Goal: Task Accomplishment & Management: Use online tool/utility

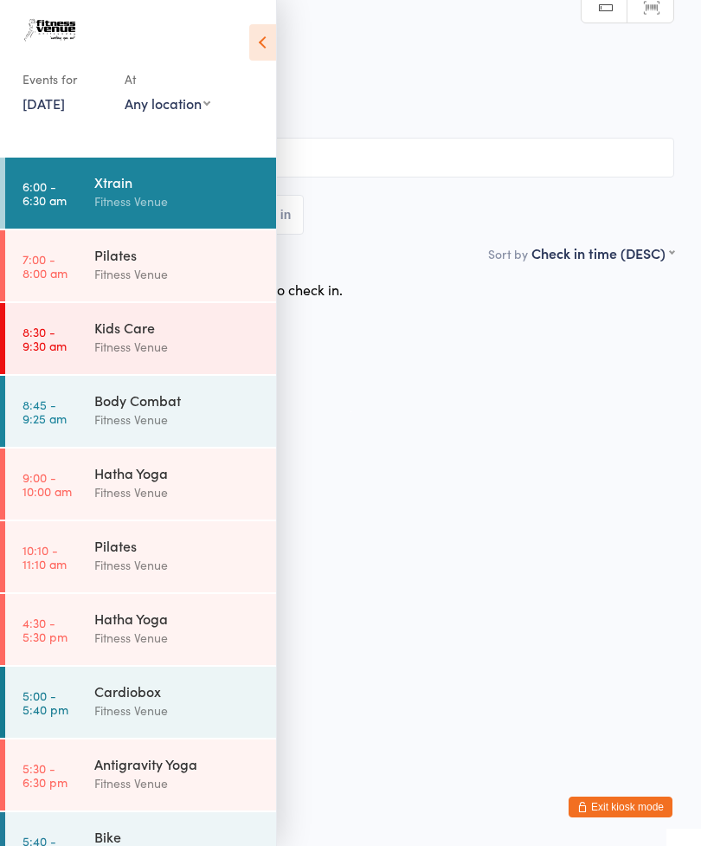
click at [57, 103] on link "[DATE]" at bounding box center [44, 102] width 42 height 19
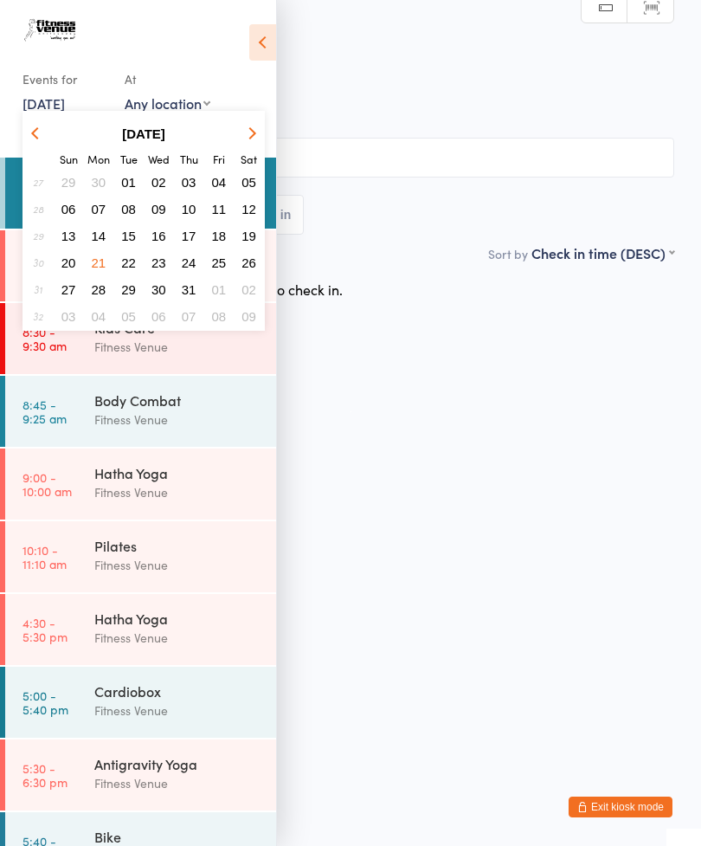
click at [242, 127] on button "button" at bounding box center [249, 133] width 26 height 23
click at [159, 227] on button "13" at bounding box center [158, 235] width 27 height 23
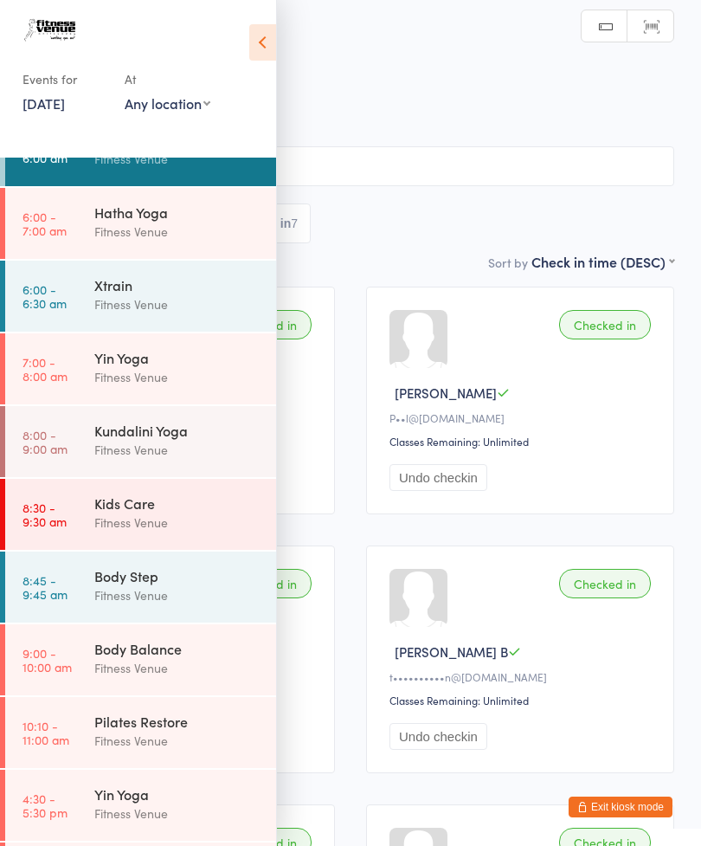
scroll to position [12, 0]
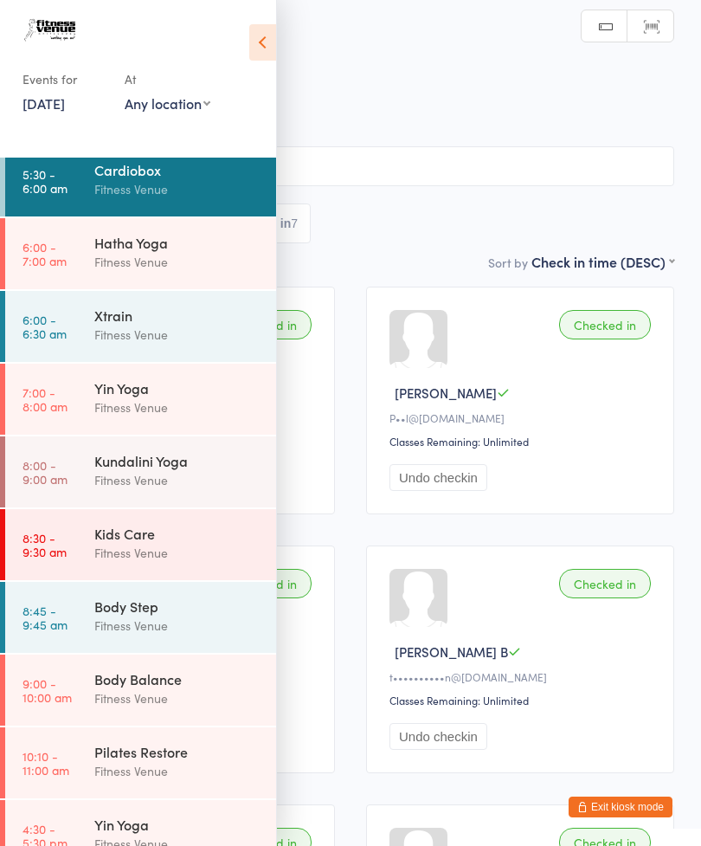
click at [207, 454] on div "Kundalini Yoga" at bounding box center [177, 460] width 167 height 19
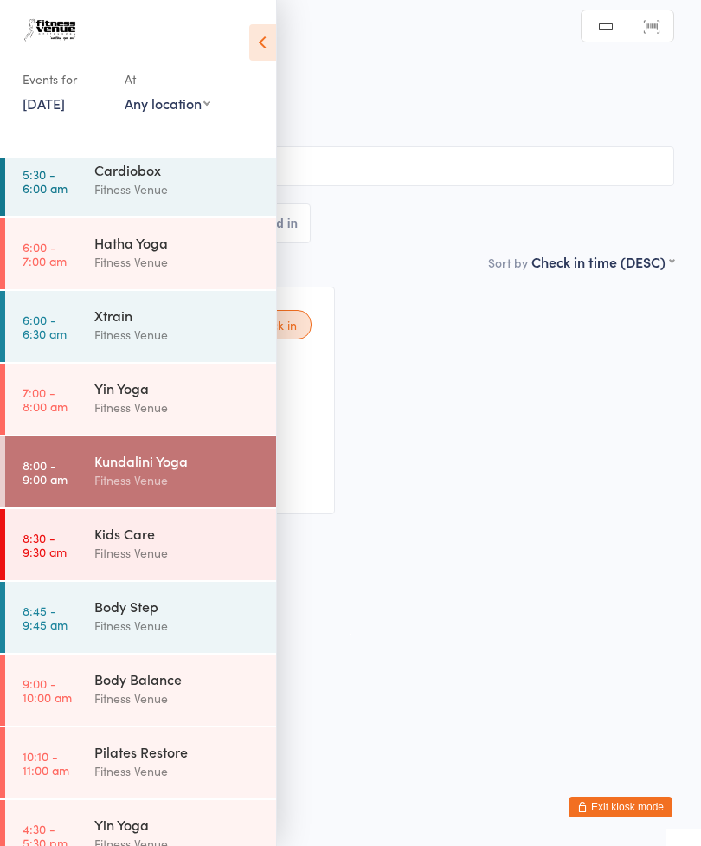
click at [264, 34] on icon at bounding box center [262, 42] width 27 height 36
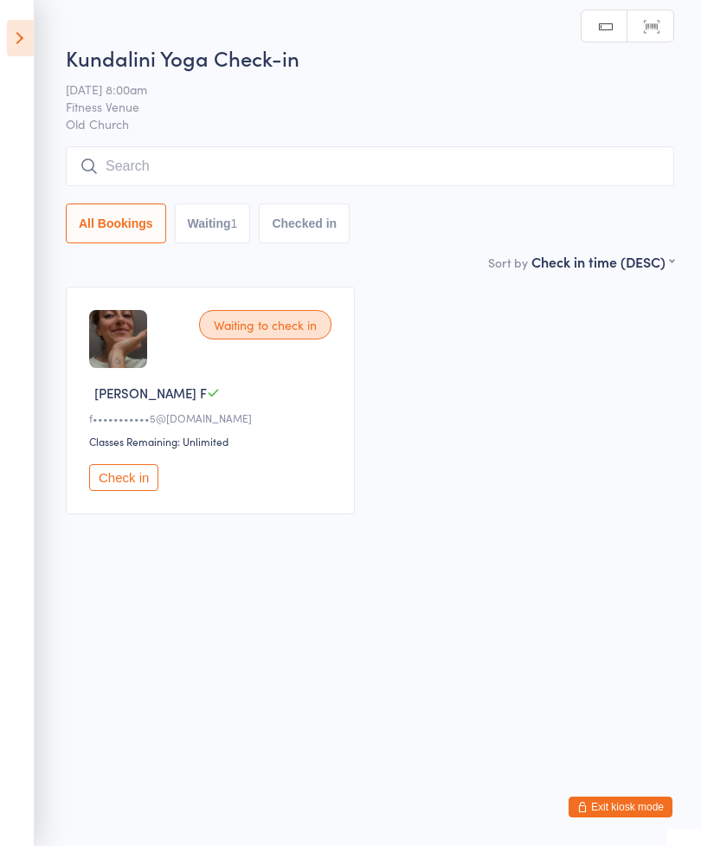
click at [306, 163] on input "search" at bounding box center [370, 166] width 609 height 40
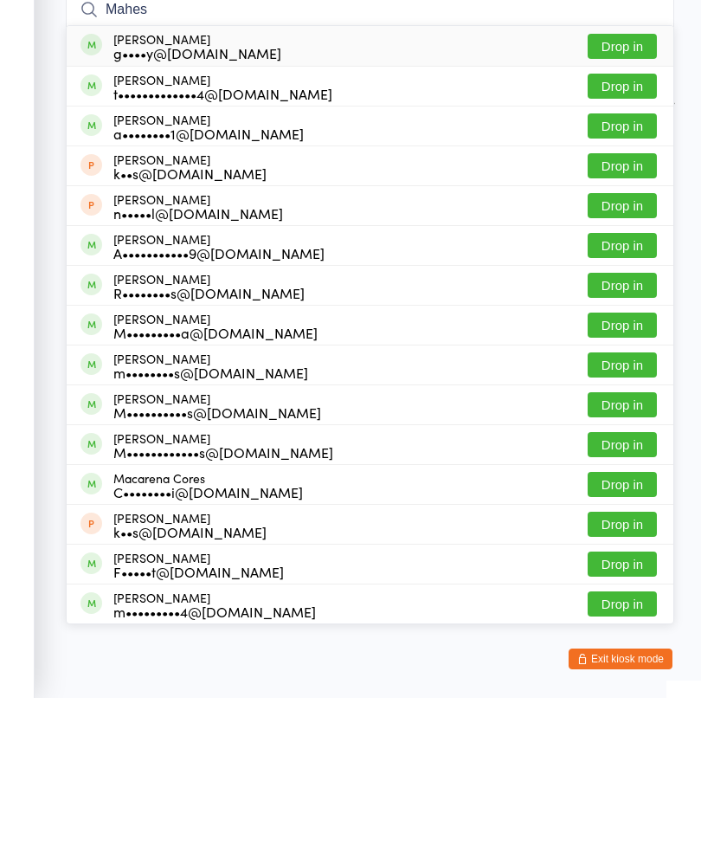
type input "Mahes"
click at [620, 182] on button "Drop in" at bounding box center [622, 194] width 69 height 25
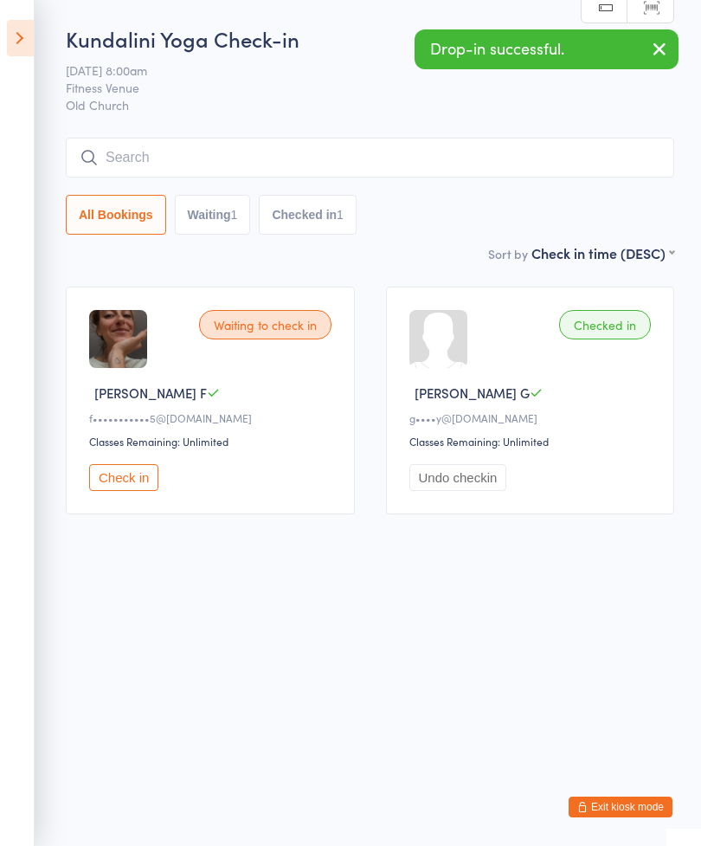
click at [266, 158] on input "search" at bounding box center [370, 158] width 609 height 40
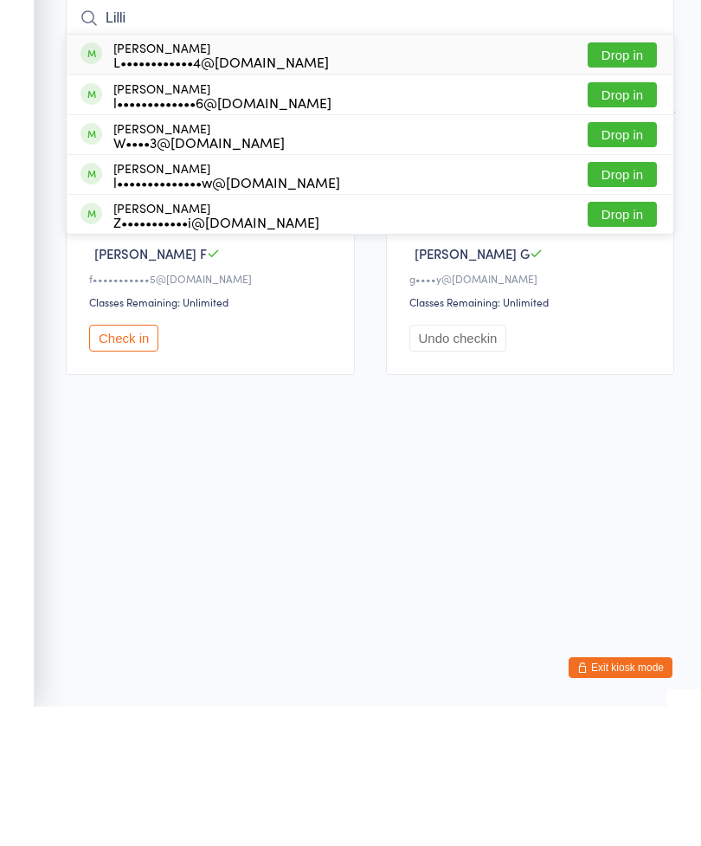
type input "Lilli"
click at [633, 182] on button "Drop in" at bounding box center [622, 194] width 69 height 25
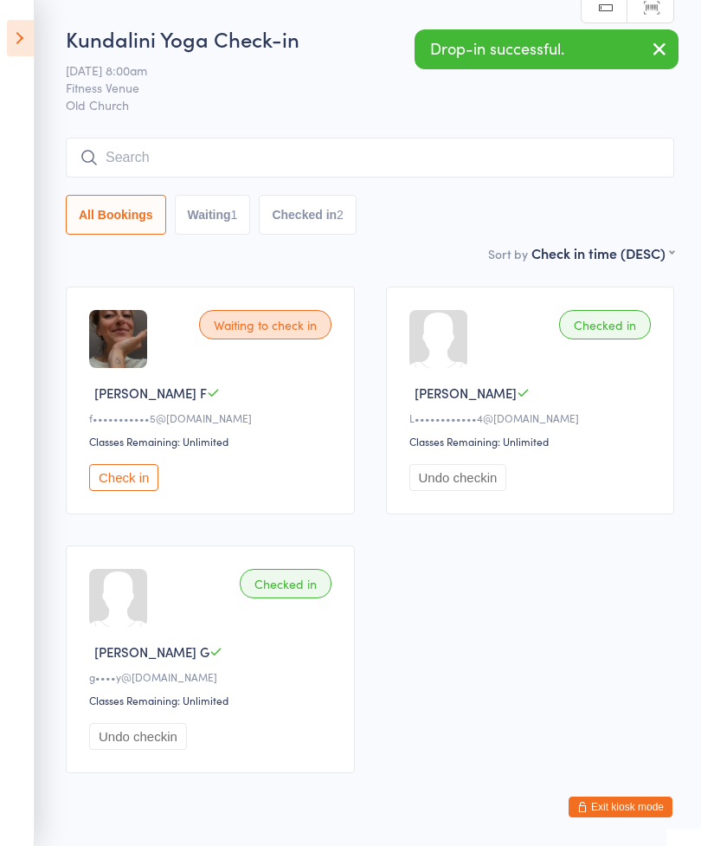
click at [306, 154] on input "search" at bounding box center [370, 158] width 609 height 40
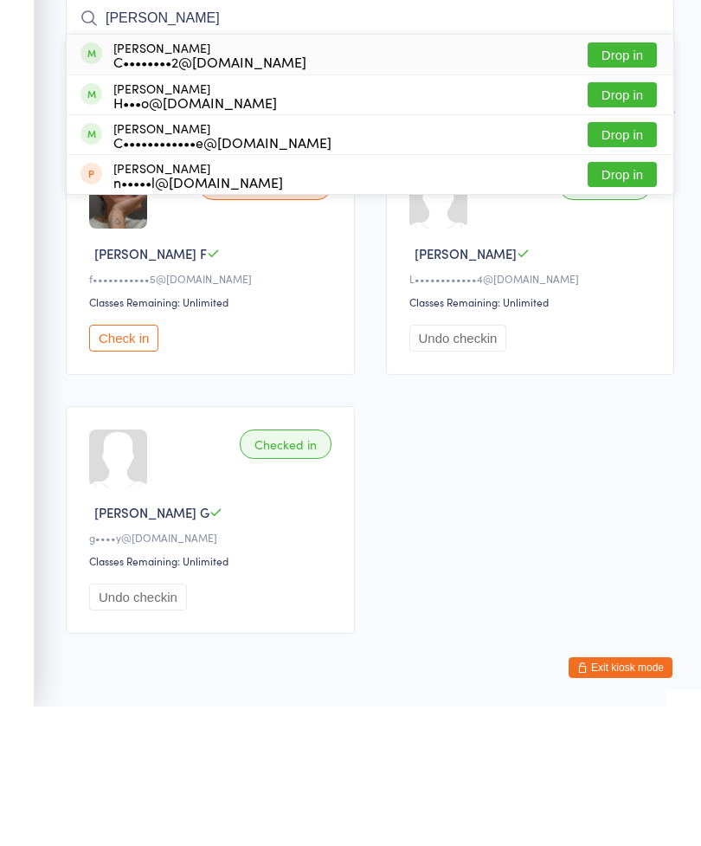
type input "[PERSON_NAME]"
click at [631, 222] on button "Drop in" at bounding box center [622, 234] width 69 height 25
